Goal: Contribute content

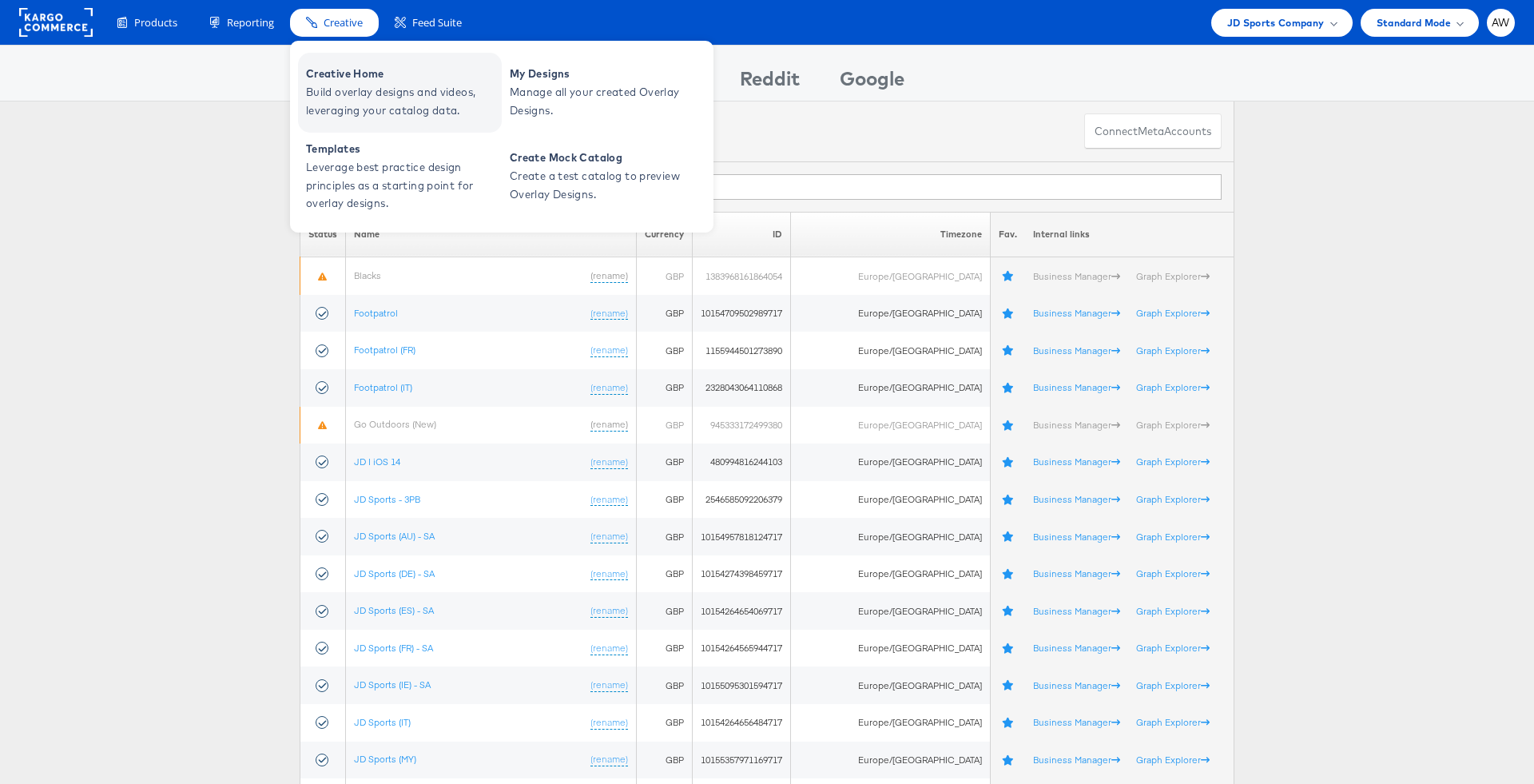
click at [388, 75] on span "Creative Home" at bounding box center [402, 74] width 191 height 18
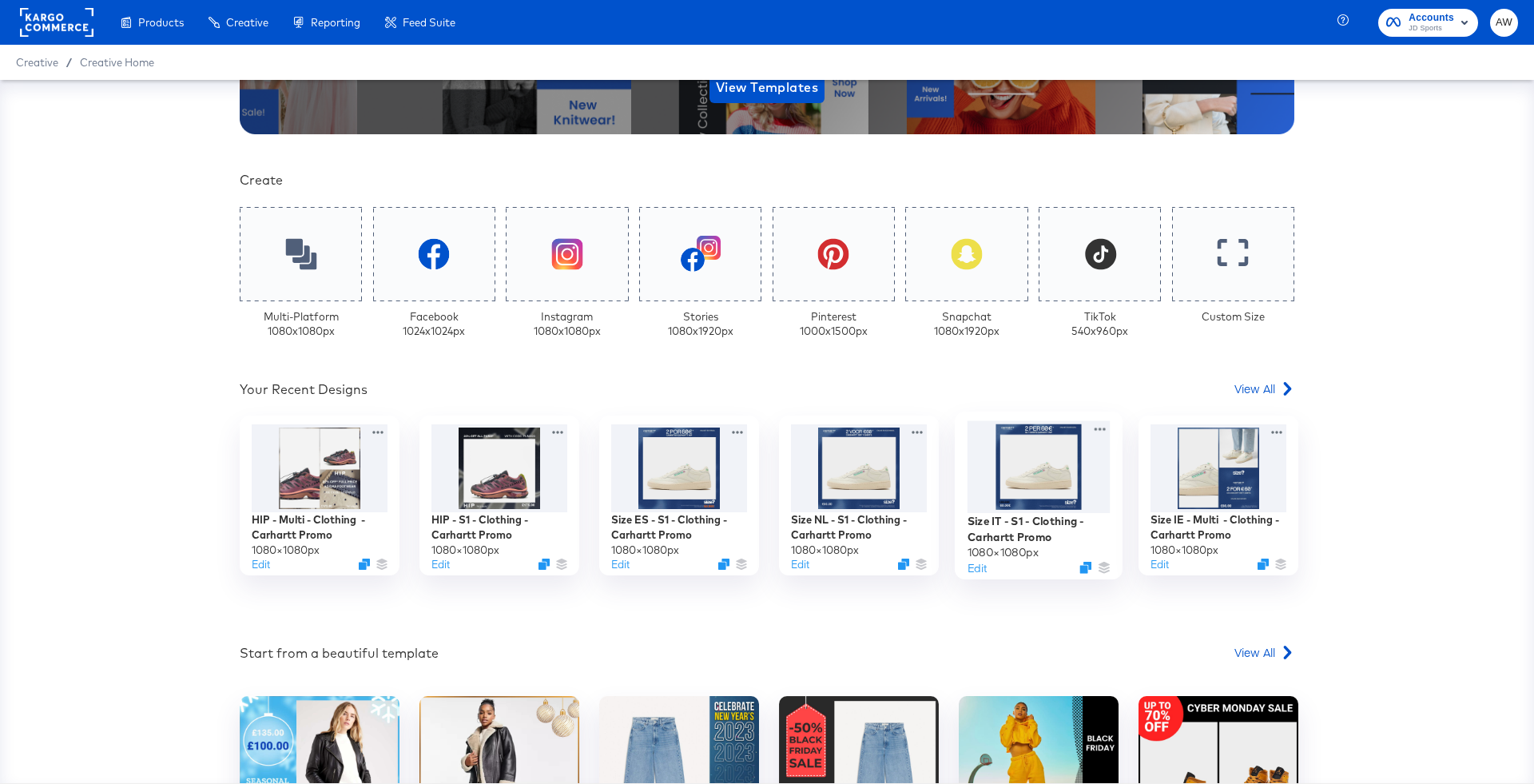
scroll to position [334, 0]
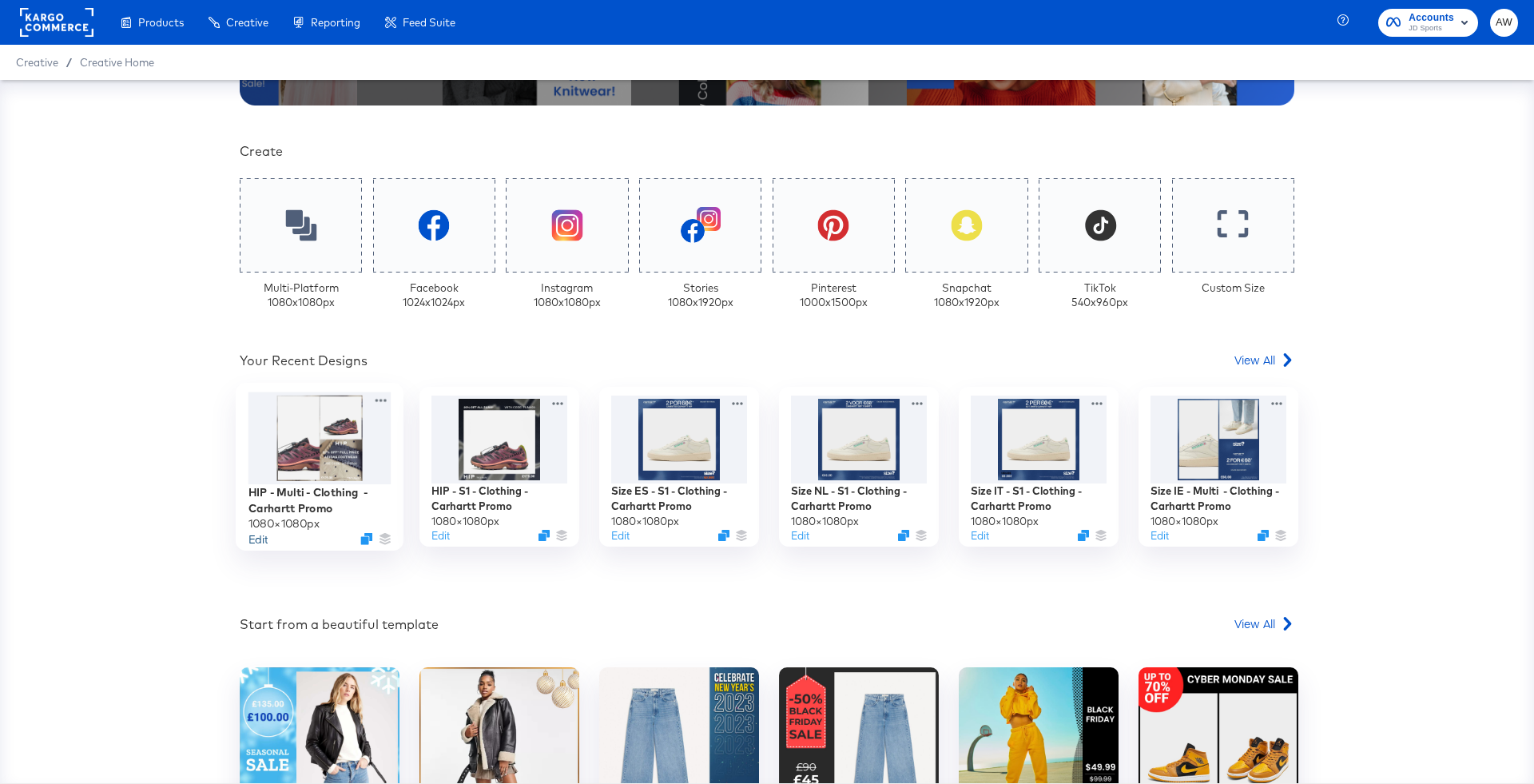
click at [262, 536] on button "Edit" at bounding box center [258, 539] width 19 height 15
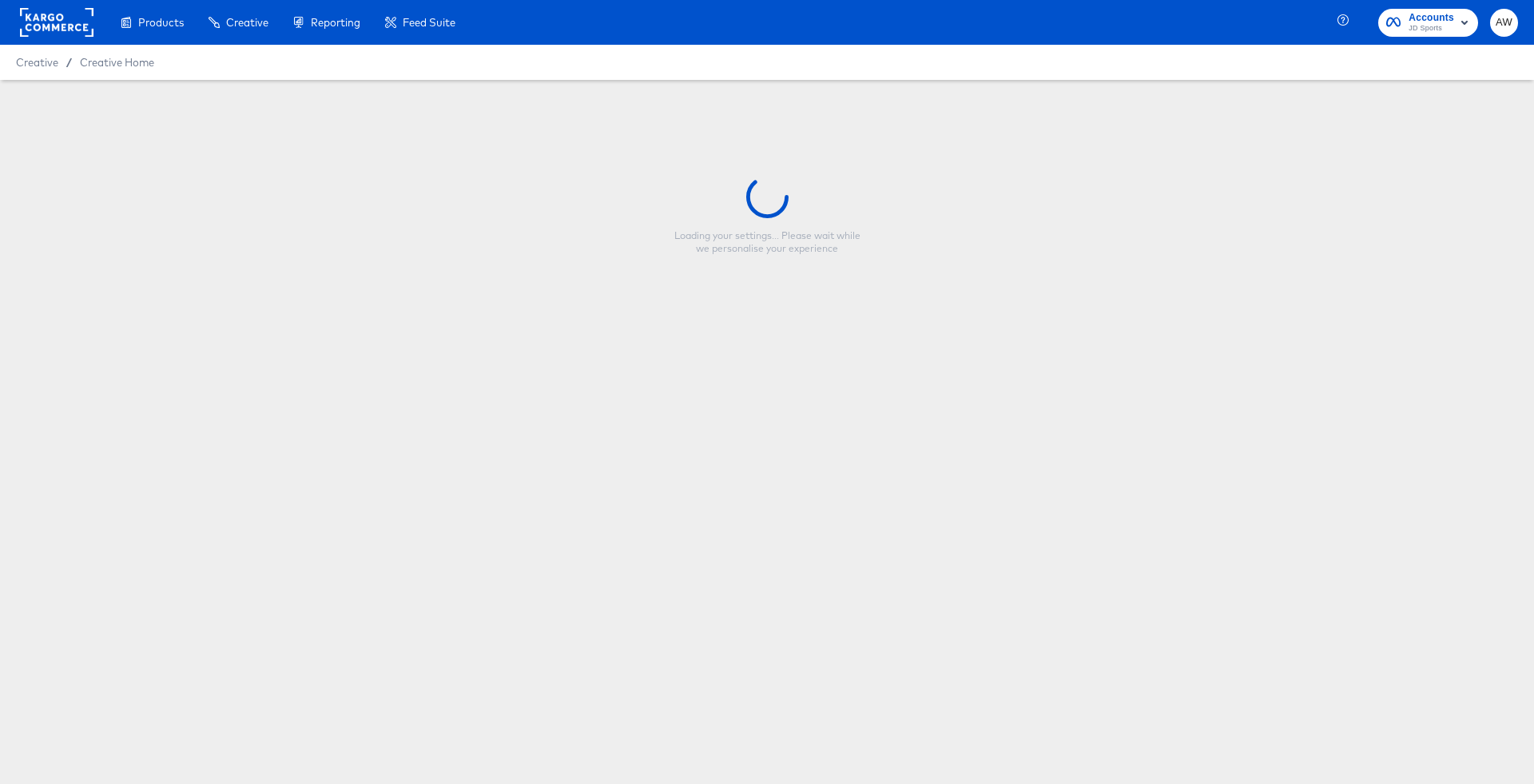
type input "HIP - Multi - Clothing - Carhartt Promo"
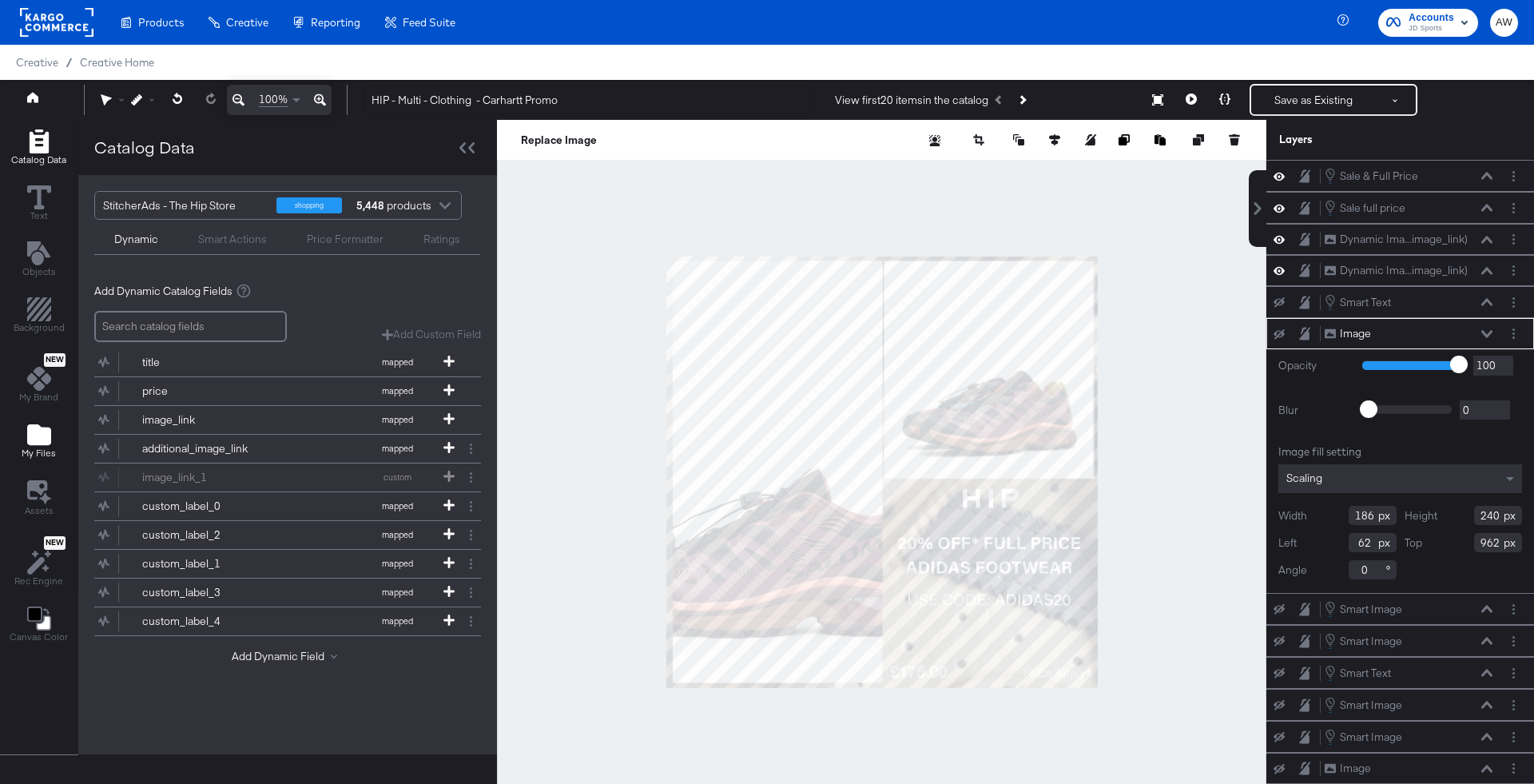
click at [41, 430] on icon "Add Files" at bounding box center [39, 434] width 24 height 21
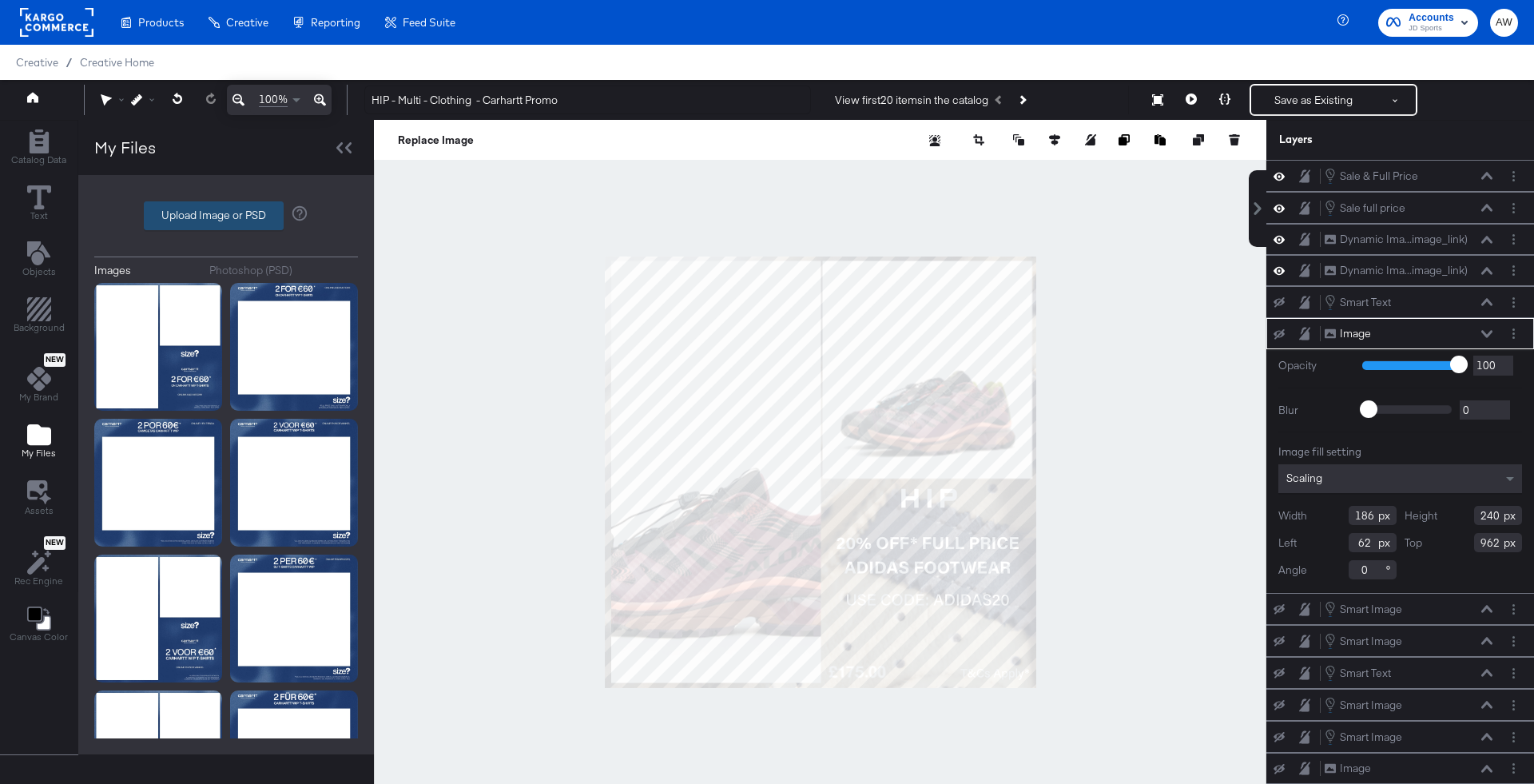
click at [218, 215] on label "Upload Image or PSD" at bounding box center [213, 215] width 139 height 27
click at [226, 216] on input "Upload Image or PSD" at bounding box center [226, 216] width 0 height 0
type input "C:\fakepath\Overlay 1.jpg"
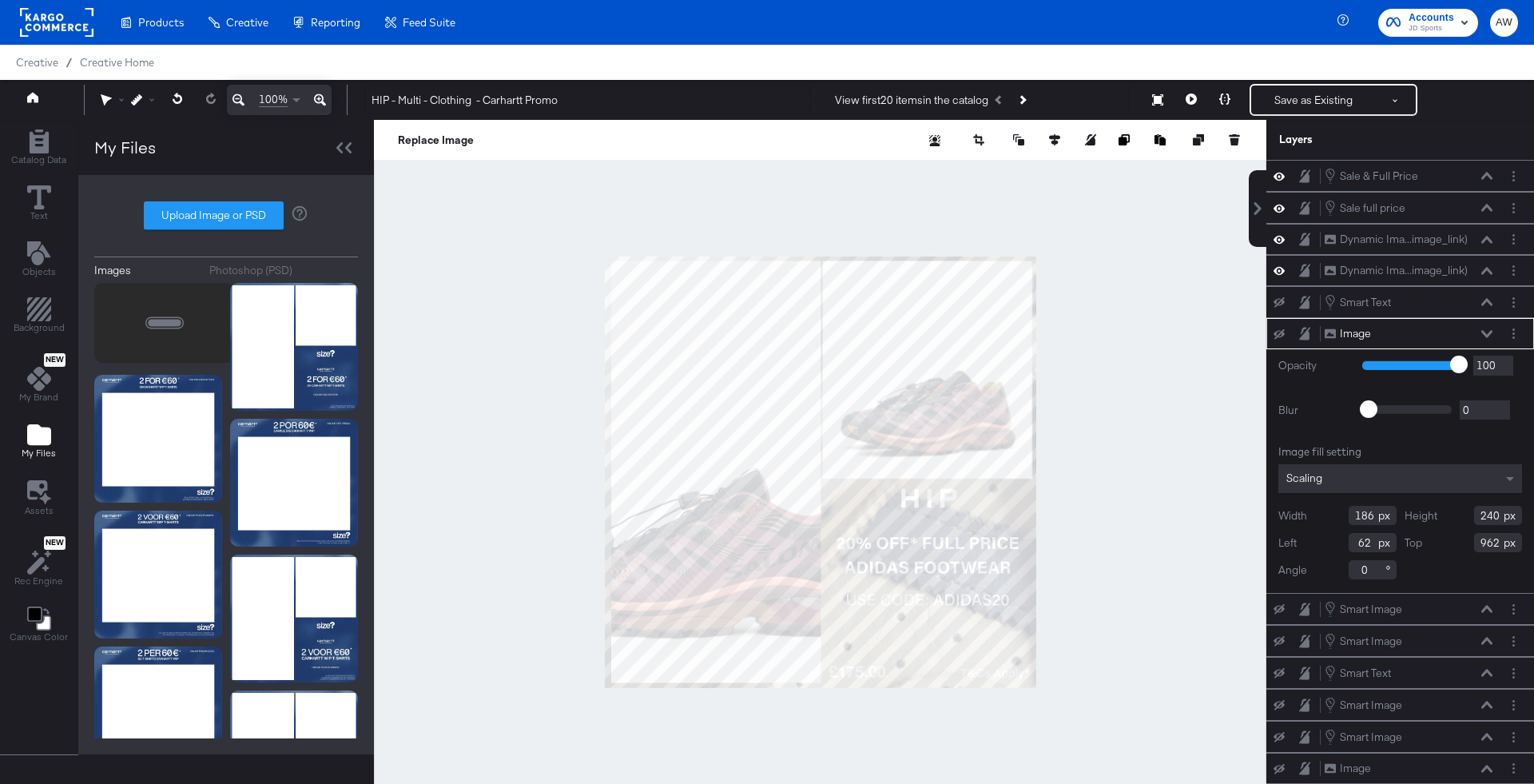
click at [181, 352] on div at bounding box center [164, 322] width 140 height 80
click at [176, 345] on div at bounding box center [164, 322] width 140 height 80
click at [46, 135] on icon "Add Rectangle" at bounding box center [39, 140] width 19 height 24
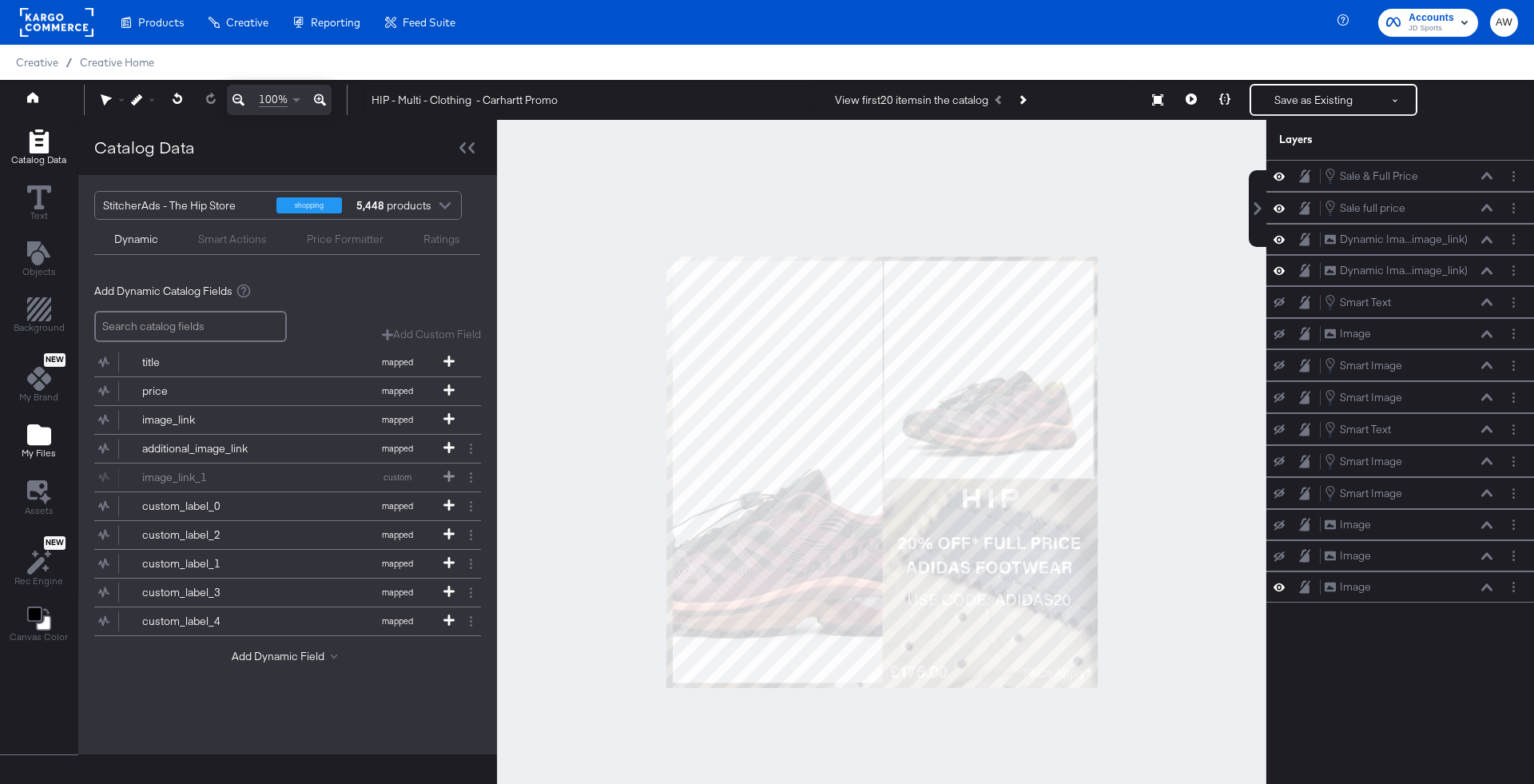
click at [53, 447] on span "My Files" at bounding box center [39, 453] width 34 height 13
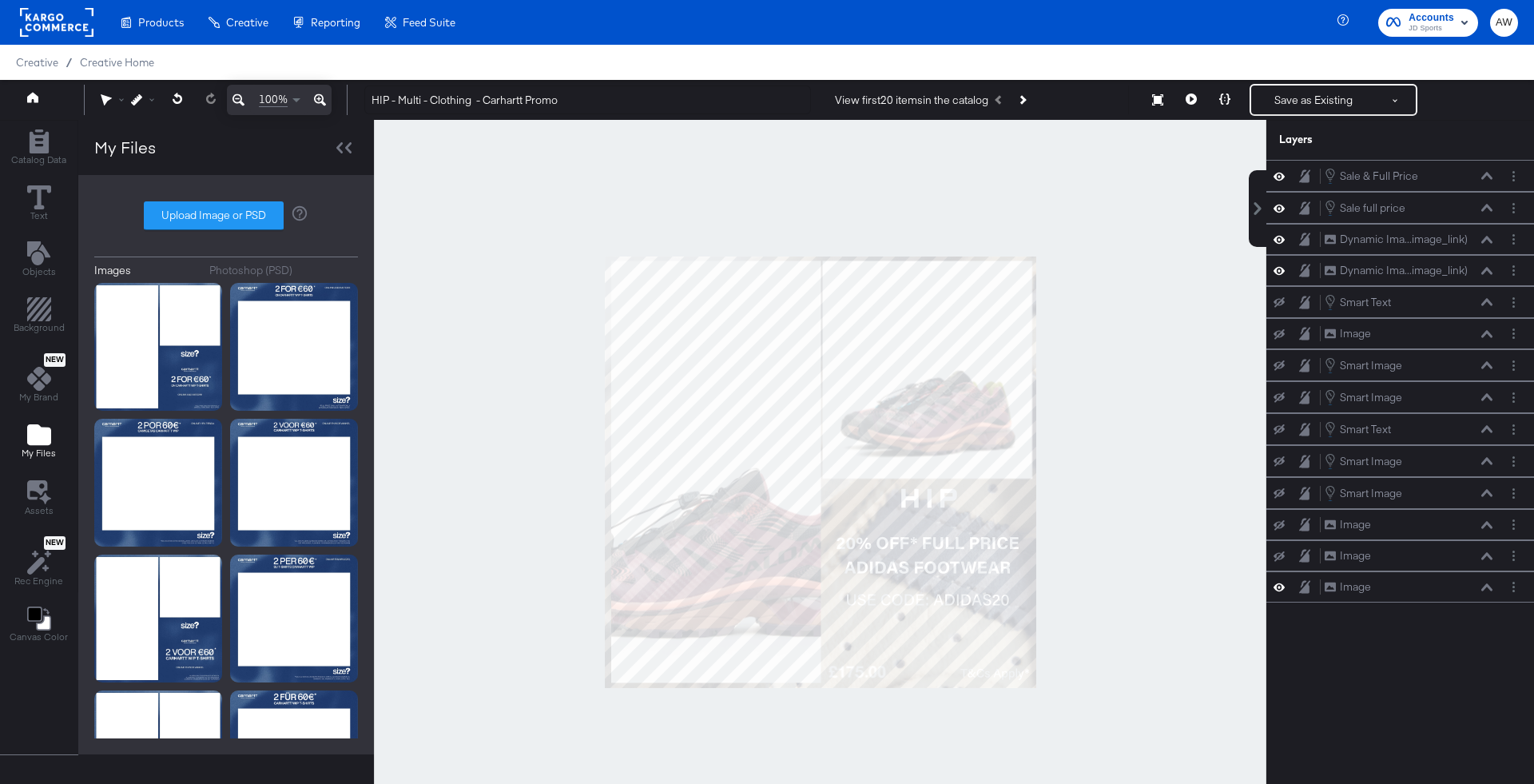
click at [213, 237] on div "Images Photoshop (PSD) Upload Image or PSD" at bounding box center [226, 465] width 264 height 547
click at [213, 211] on label "Upload Image or PSD" at bounding box center [213, 215] width 139 height 27
click at [226, 216] on input "Upload Image or PSD" at bounding box center [226, 216] width 0 height 0
type input "C:\fakepath\Overlay 2.jpg"
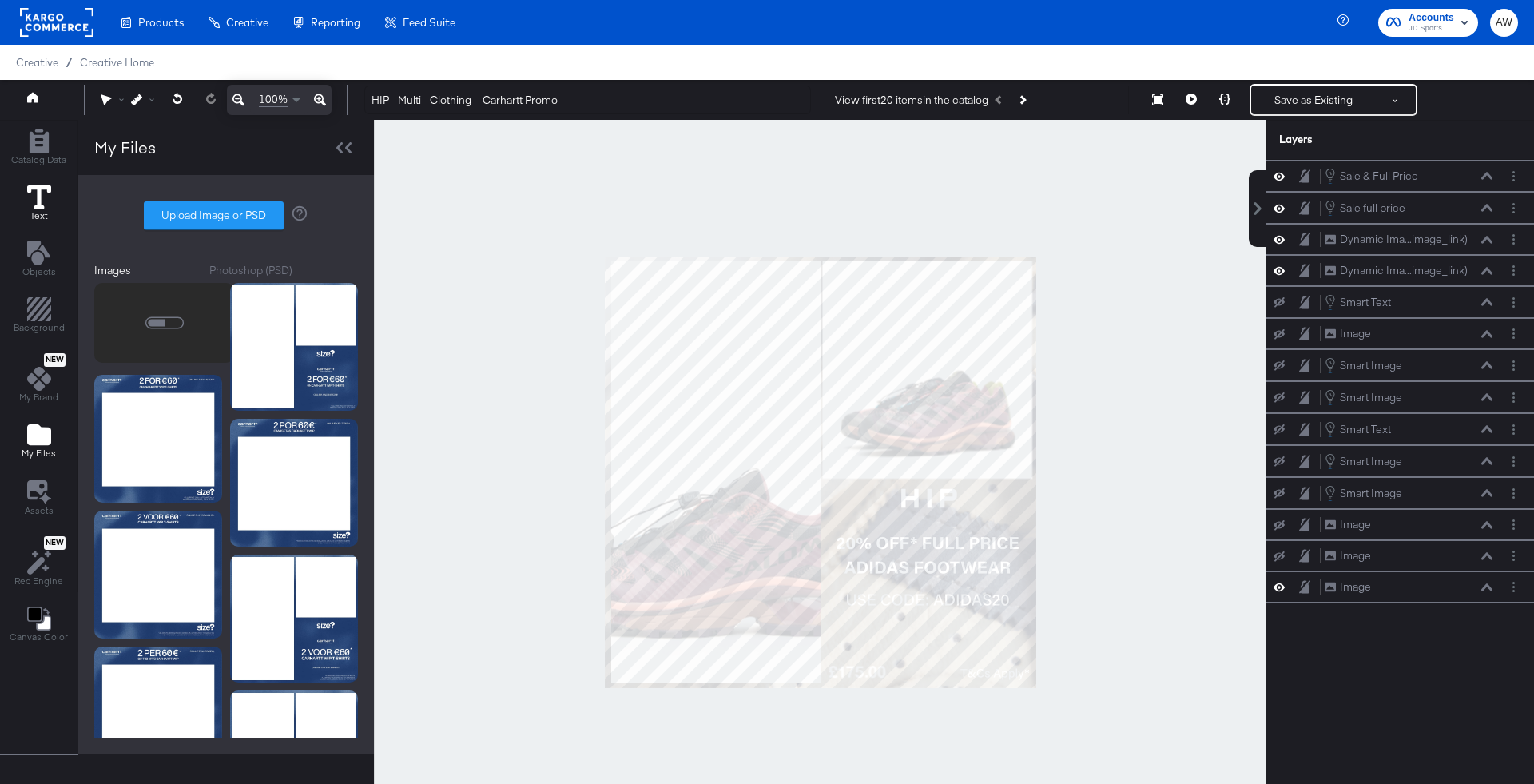
click at [36, 190] on icon at bounding box center [39, 197] width 24 height 24
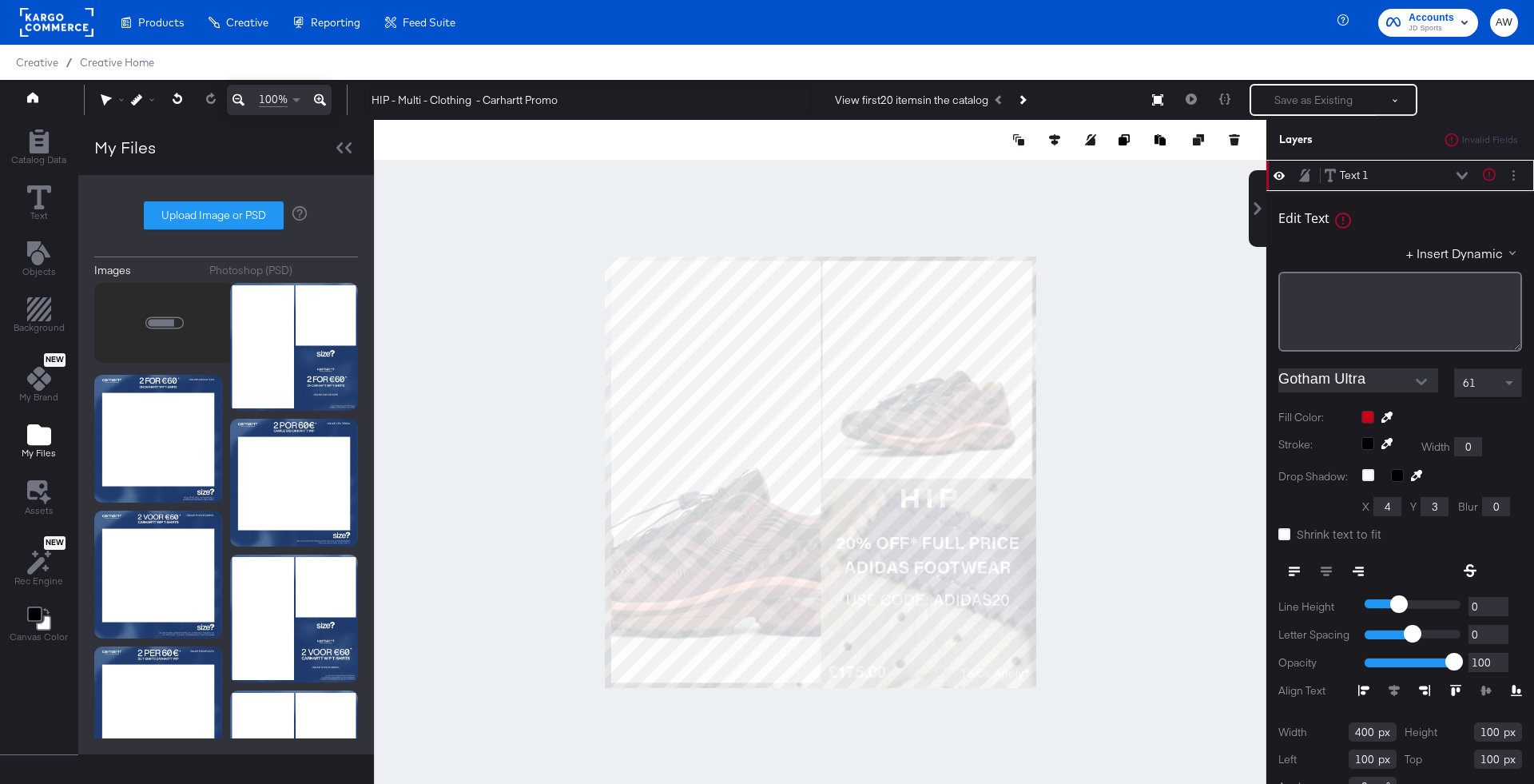
click at [35, 435] on icon "Add Files" at bounding box center [39, 434] width 24 height 21
click at [34, 267] on span "Objects" at bounding box center [40, 271] width 34 height 13
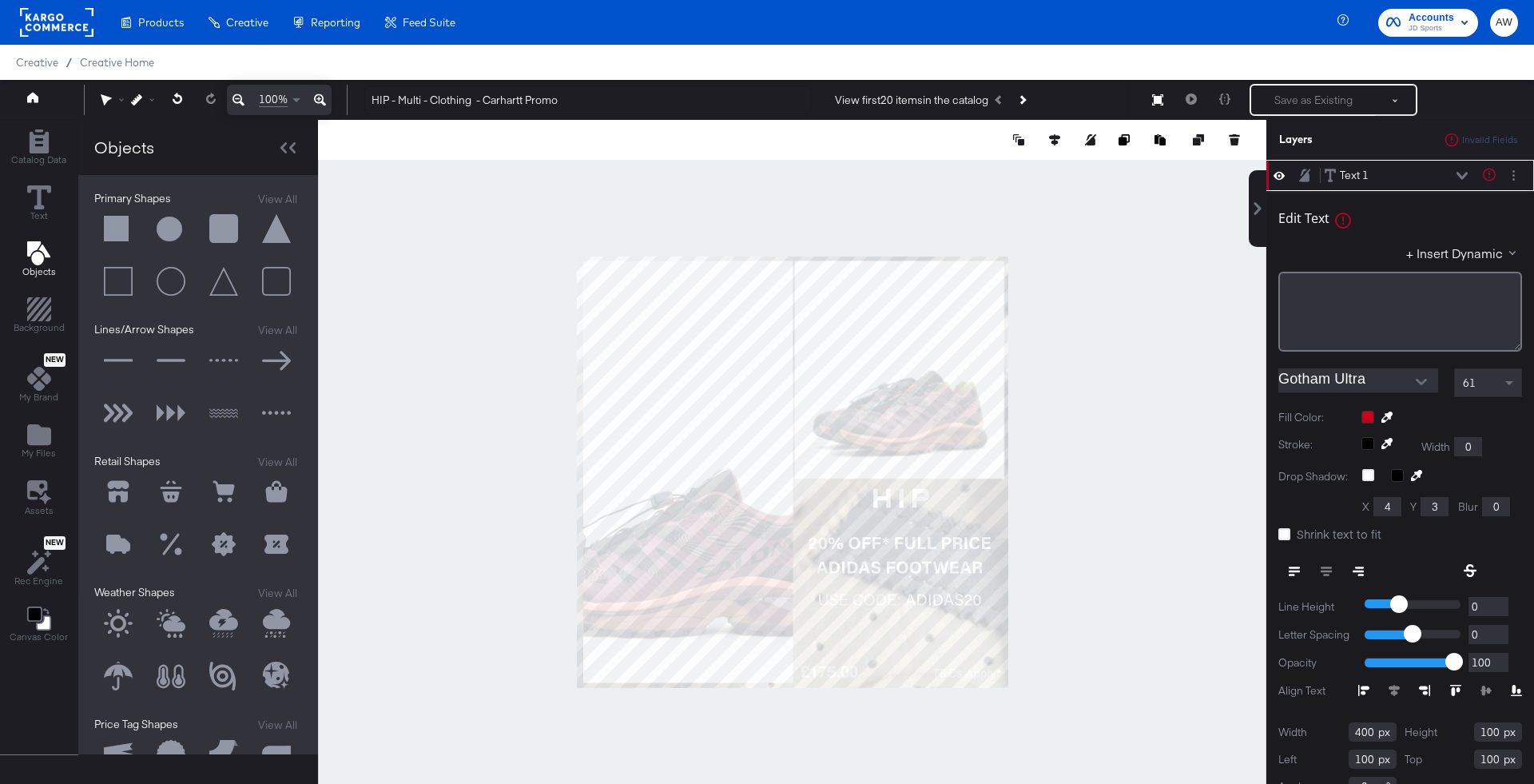
click at [39, 463] on div "Catalog Data Text Objects Background New My Brand My Files Assets New Rec Engin…" at bounding box center [39, 386] width 77 height 532
click at [37, 443] on icon "Add Files" at bounding box center [39, 433] width 24 height 24
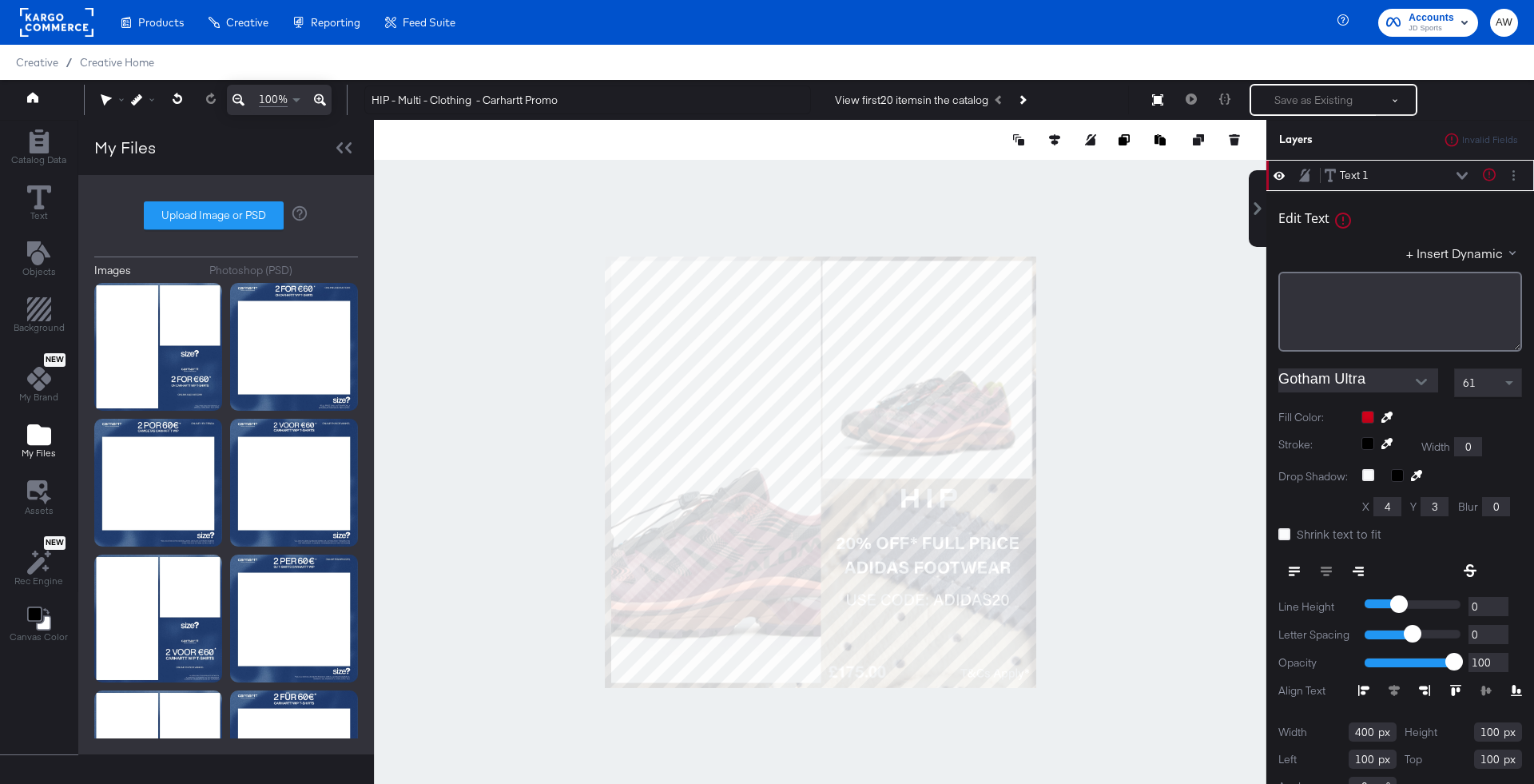
click at [814, 212] on div at bounding box center [820, 472] width 893 height 705
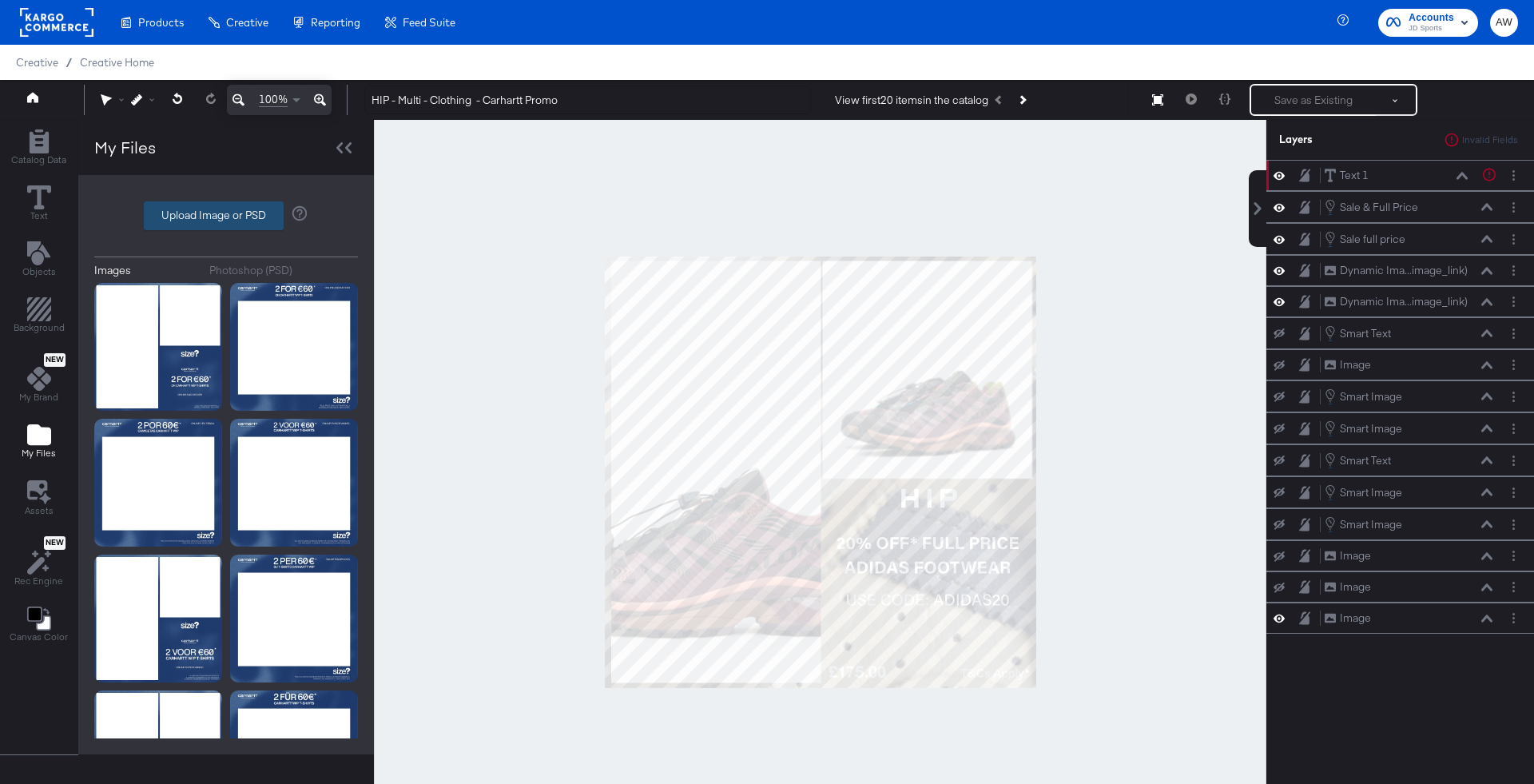
click at [166, 220] on label "Upload Image or PSD" at bounding box center [213, 215] width 139 height 27
click at [226, 216] on input "Upload Image or PSD" at bounding box center [226, 216] width 0 height 0
type input "C:\fakepath\Overlay 1.jpg"
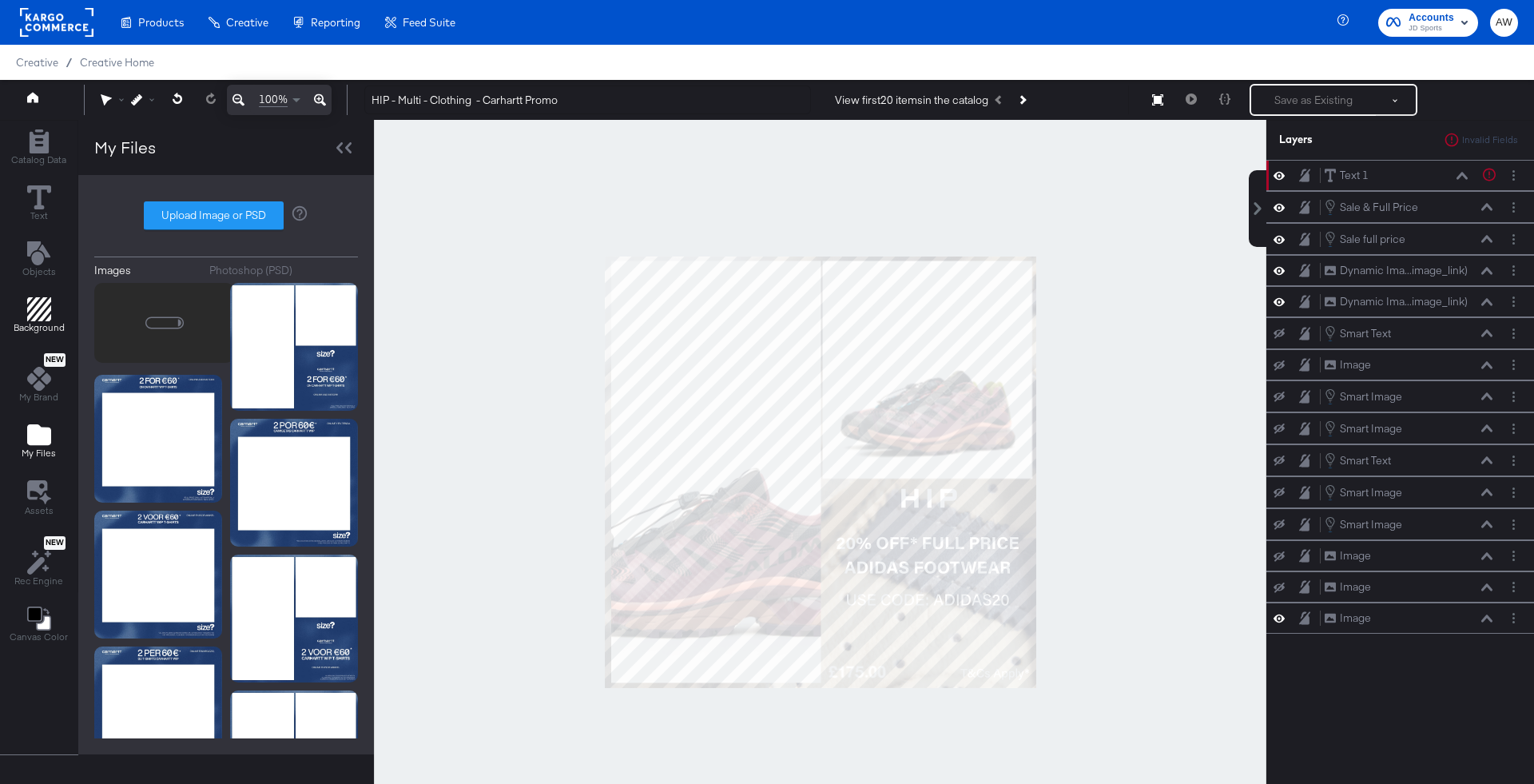
click at [36, 308] on icon "Add Rectangle" at bounding box center [39, 308] width 24 height 24
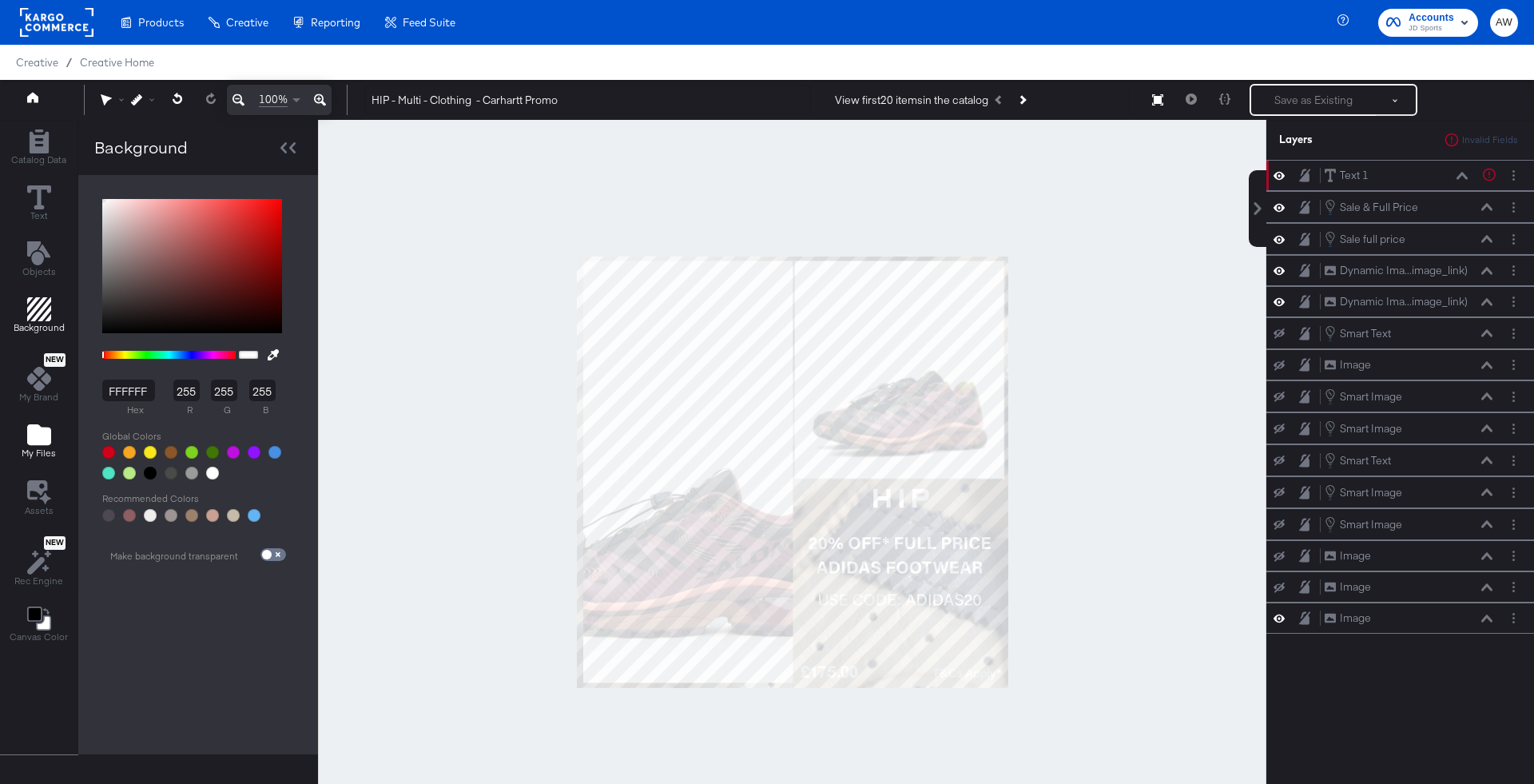
click at [50, 425] on div "My Files" at bounding box center [39, 440] width 34 height 37
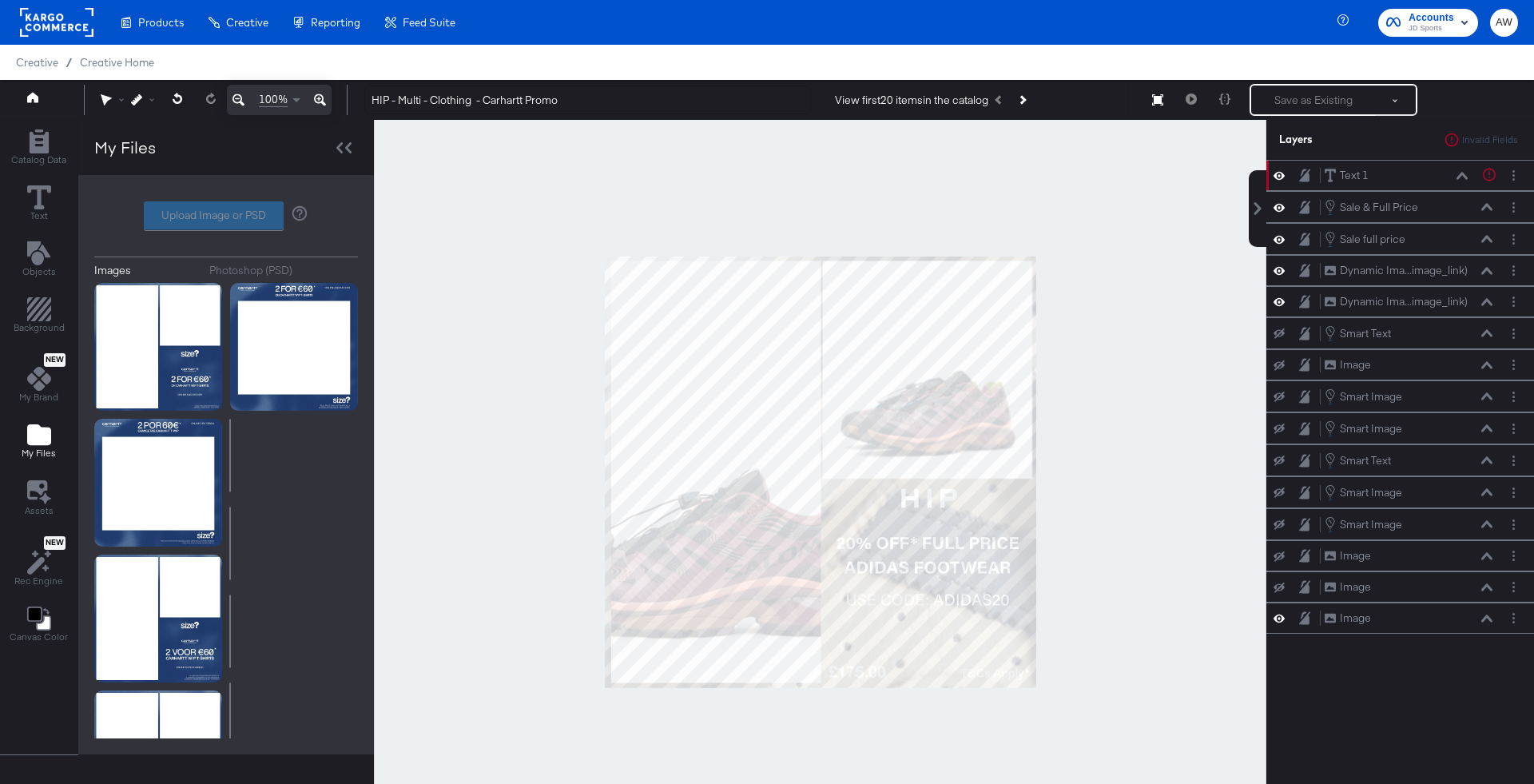
click at [50, 425] on div "My Files" at bounding box center [39, 440] width 34 height 37
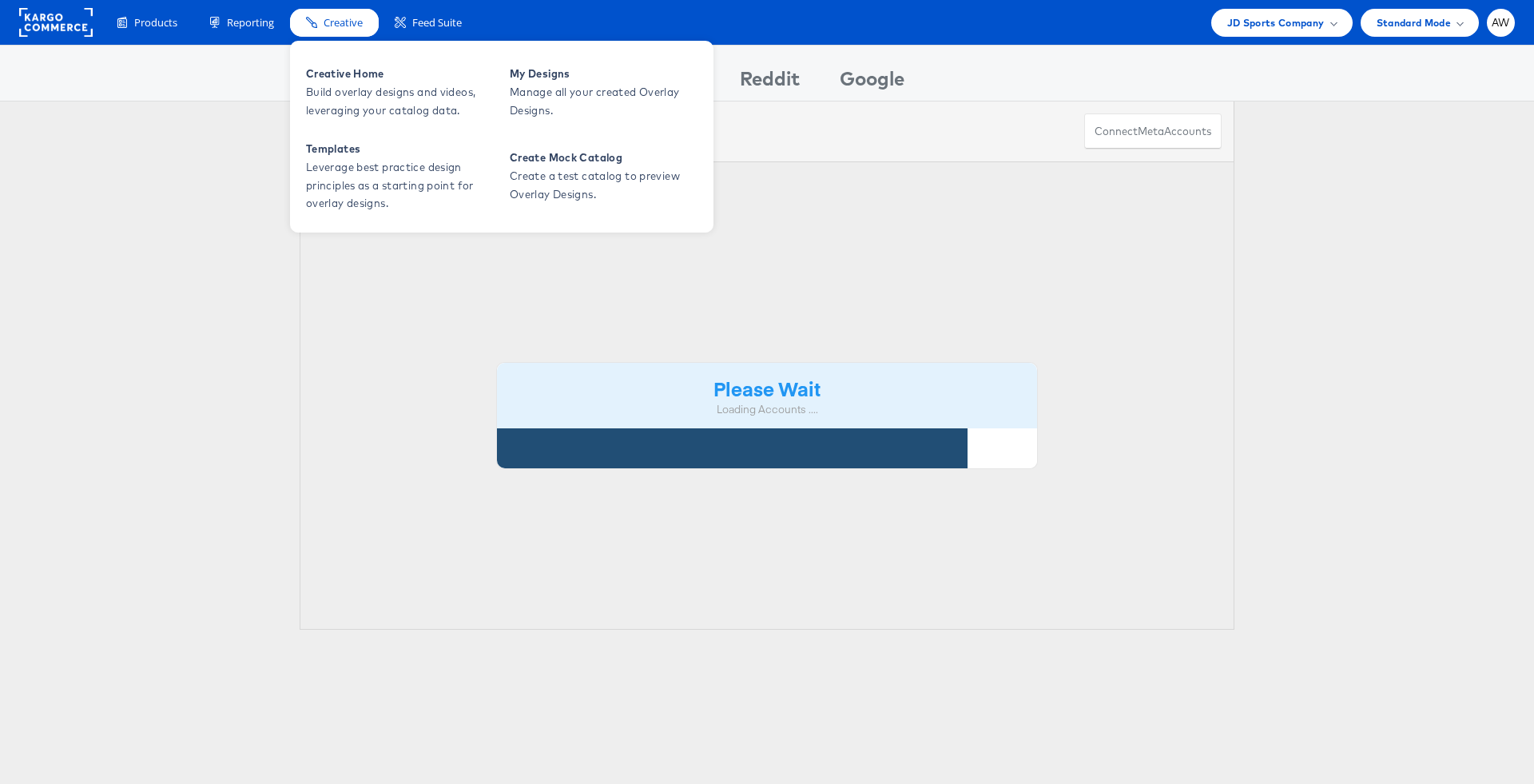
click at [323, 25] on span "Creative" at bounding box center [343, 23] width 40 height 15
click at [355, 83] on span "Build overlay designs and videos, leveraging your catalog data." at bounding box center [402, 101] width 191 height 37
